Goal: Information Seeking & Learning: Find contact information

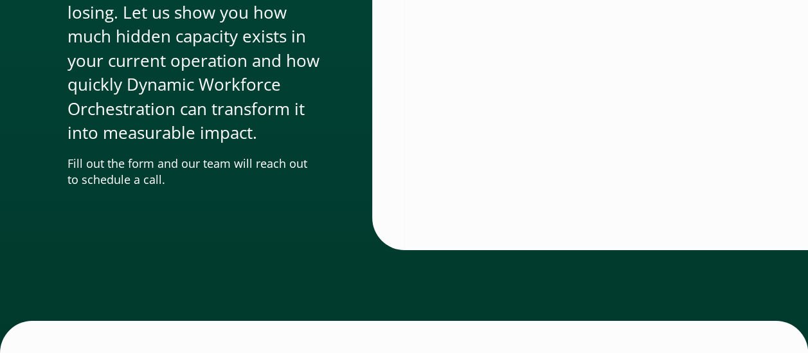
scroll to position [4848, 0]
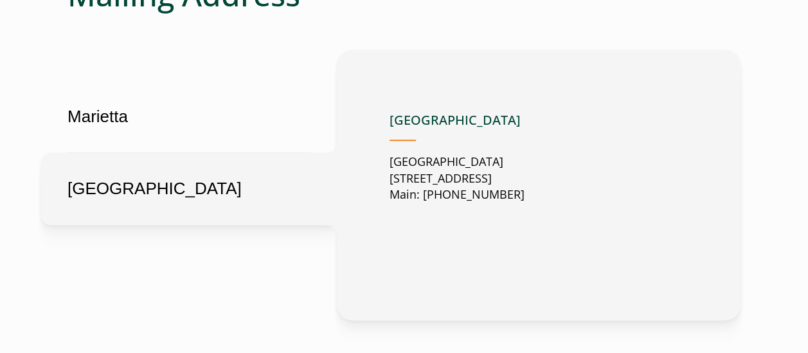
scroll to position [707, 0]
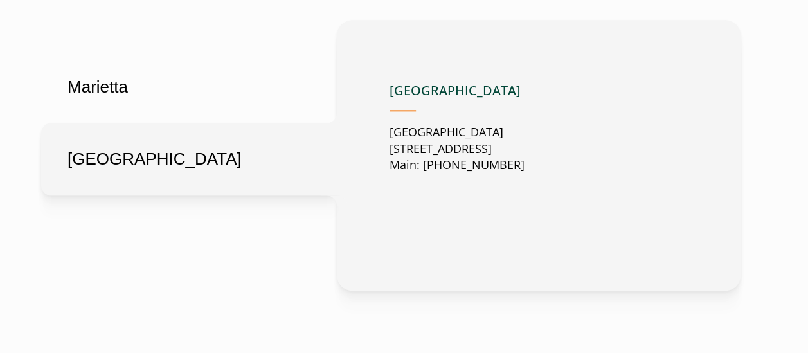
click at [114, 169] on button "[GEOGRAPHIC_DATA]" at bounding box center [189, 159] width 296 height 73
drag, startPoint x: 562, startPoint y: 179, endPoint x: 423, endPoint y: 179, distance: 138.9
click at [423, 179] on div "[GEOGRAPHIC_DATA] [GEOGRAPHIC_DATA] [STREET_ADDRESS] Main: [PHONE_NUMBER]" at bounding box center [457, 134] width 135 height 102
copy p "[PHONE_NUMBER]"
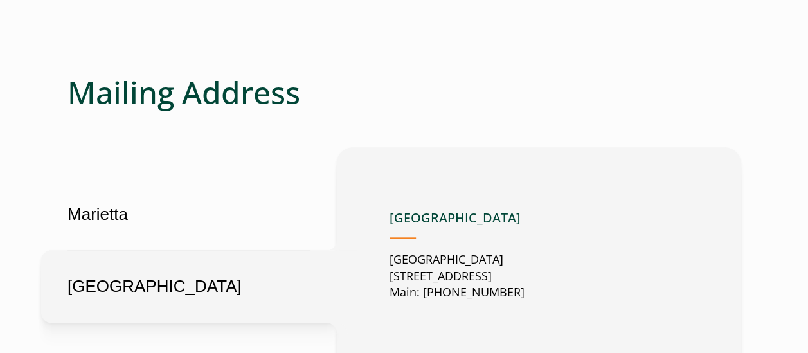
scroll to position [579, 0]
